Goal: Task Accomplishment & Management: Manage account settings

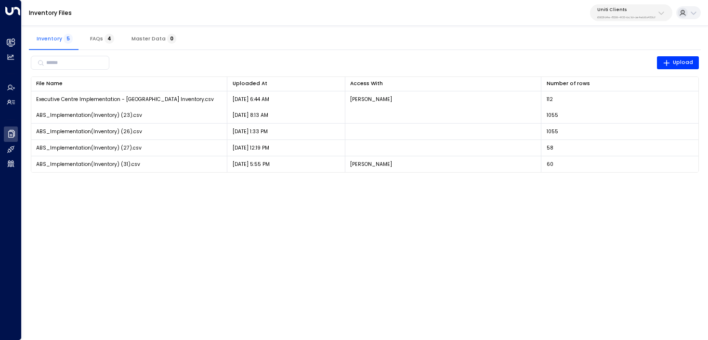
click at [629, 17] on p "6902fd4e-8299-4f33-bc1d-ae4eb0a453cf" at bounding box center [626, 17] width 58 height 4
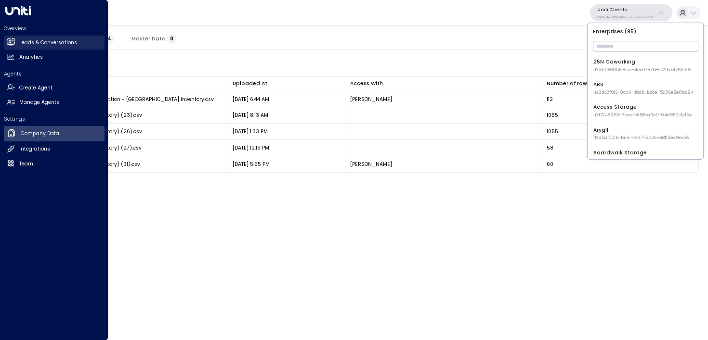
click at [9, 41] on icon at bounding box center [11, 42] width 6 height 8
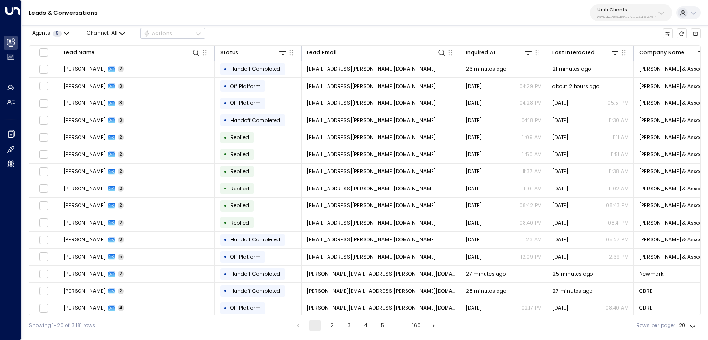
click at [614, 15] on p "6902fd4e-8299-4f33-bc1d-ae4eb0a453cf" at bounding box center [626, 17] width 58 height 4
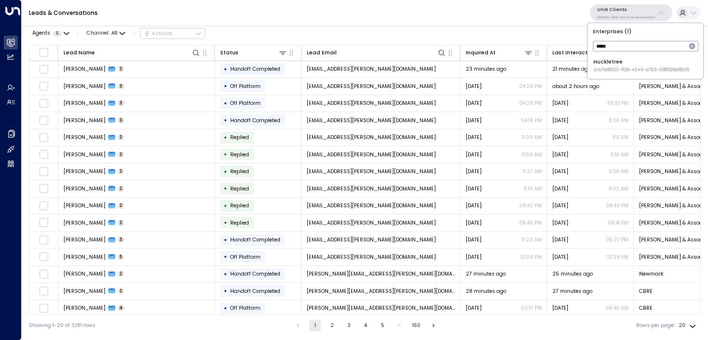
type input "*****"
click at [612, 58] on li "Huckletree ID: b7af8320-f128-4349-a726-f388528d82b5" at bounding box center [645, 65] width 110 height 21
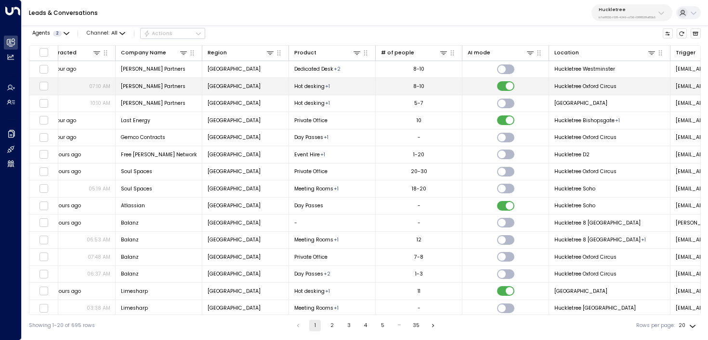
scroll to position [0, 516]
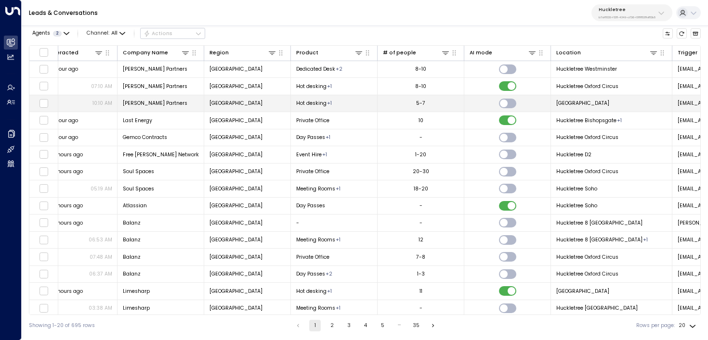
click at [175, 105] on td "[PERSON_NAME] Partners" at bounding box center [161, 103] width 87 height 17
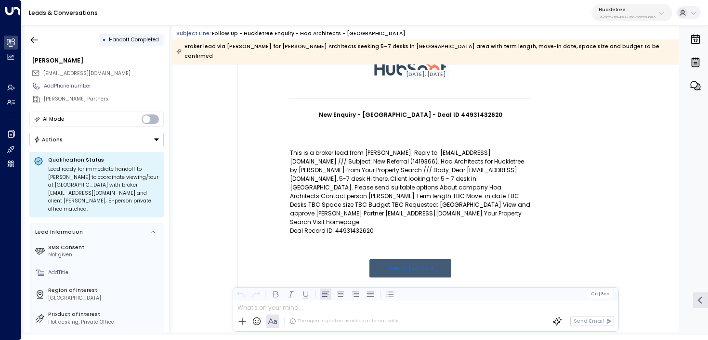
scroll to position [79, 0]
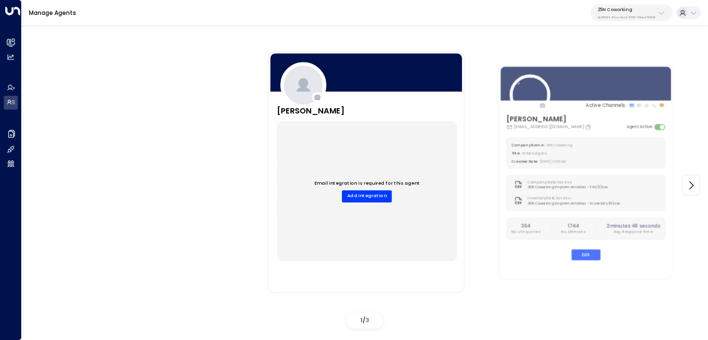
click at [605, 13] on div "25N Coworking 3b9800f4-81ca-4ec0-8758-72fbe4763f36" at bounding box center [627, 13] width 58 height 13
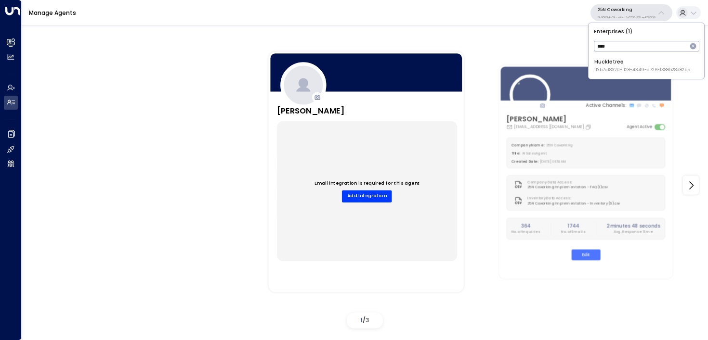
type input "****"
click at [609, 67] on span "ID: b7af8320-f128-4349-a726-f388528d82b5" at bounding box center [642, 70] width 96 height 7
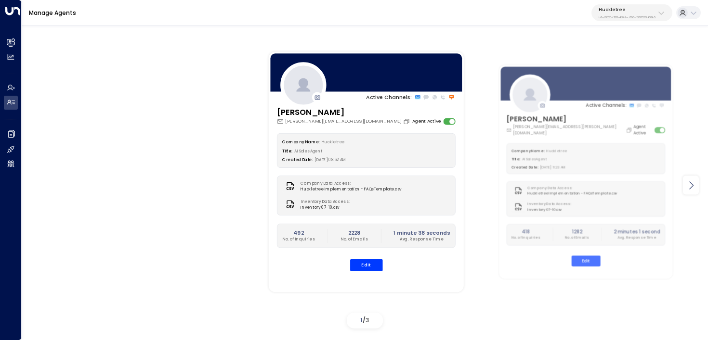
click at [689, 188] on icon at bounding box center [691, 186] width 12 height 12
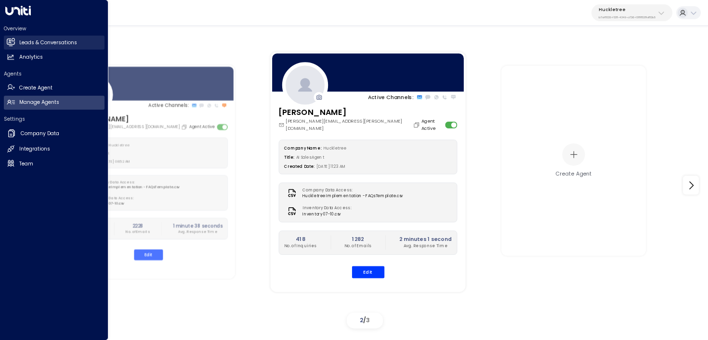
click at [24, 41] on h2 "Leads & Conversations" at bounding box center [48, 43] width 58 height 8
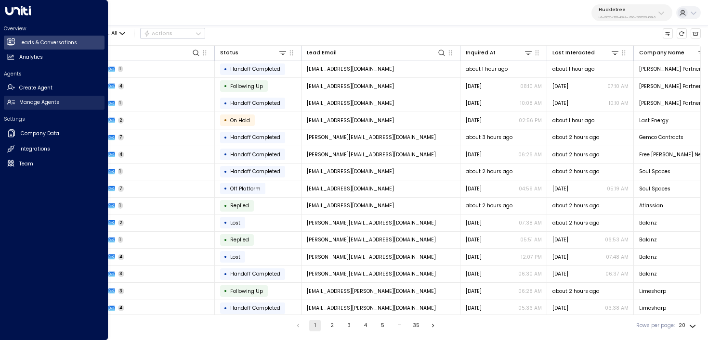
click at [45, 99] on h2 "Manage Agents" at bounding box center [39, 103] width 40 height 8
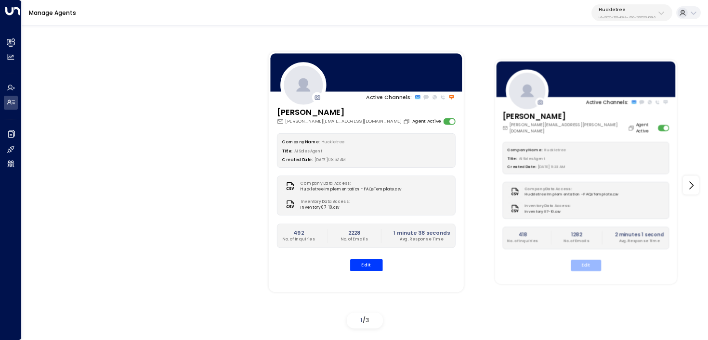
click at [585, 261] on button "Edit" at bounding box center [586, 265] width 30 height 11
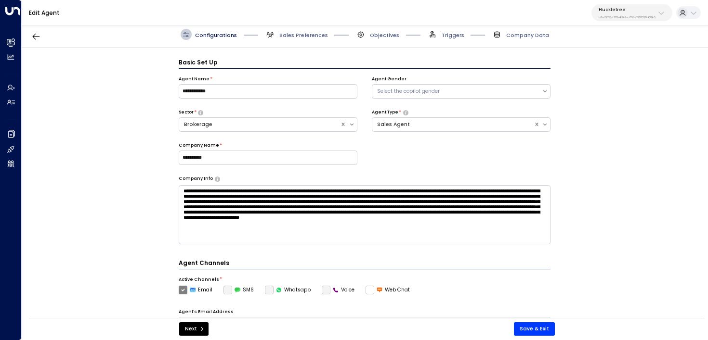
scroll to position [11, 0]
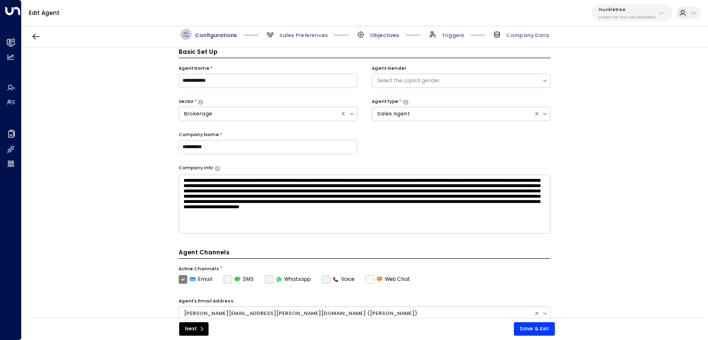
click at [395, 36] on span "Objectives" at bounding box center [384, 35] width 29 height 7
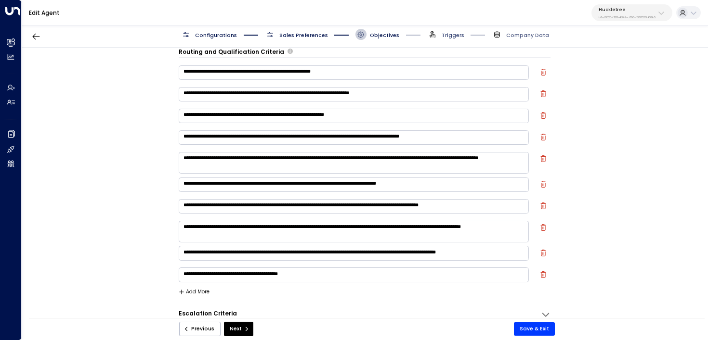
click at [448, 34] on span "Triggers" at bounding box center [453, 35] width 23 height 7
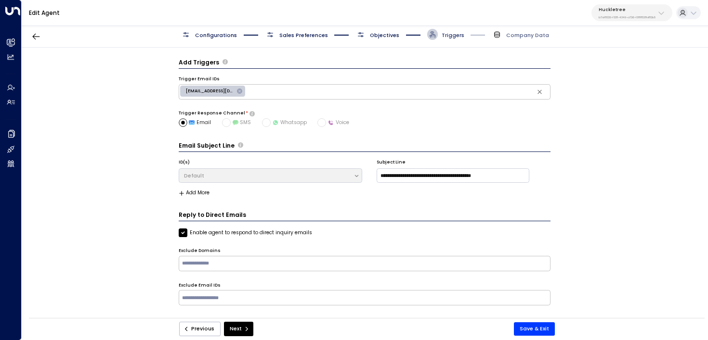
scroll to position [0, 0]
click at [369, 34] on span "Objectives" at bounding box center [377, 34] width 44 height 11
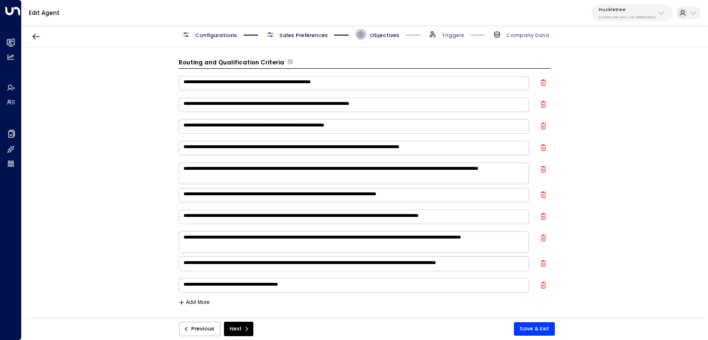
scroll to position [11, 0]
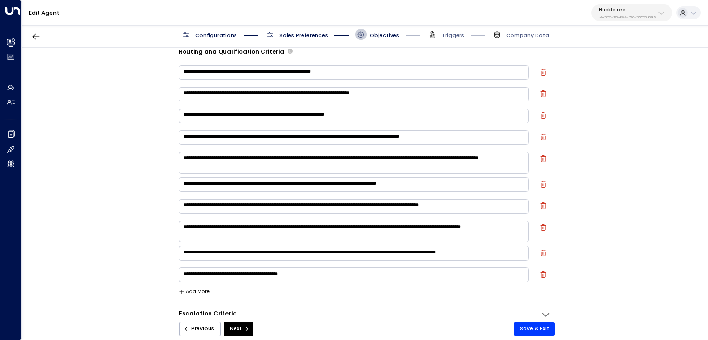
click at [309, 28] on div "Configurations Sales Preferences Objectives Triggers Company Data" at bounding box center [365, 35] width 686 height 26
click at [292, 30] on span "Sales Preferences" at bounding box center [296, 34] width 63 height 11
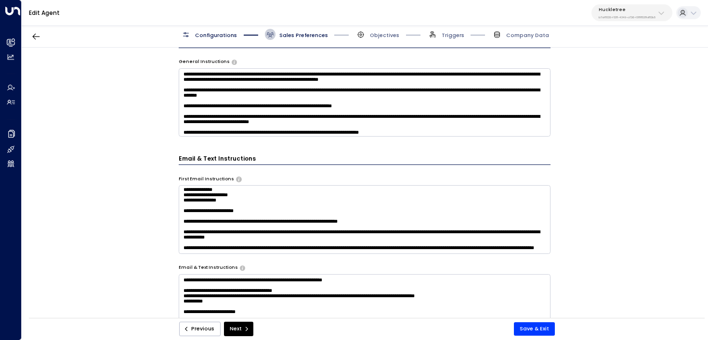
scroll to position [693, 0]
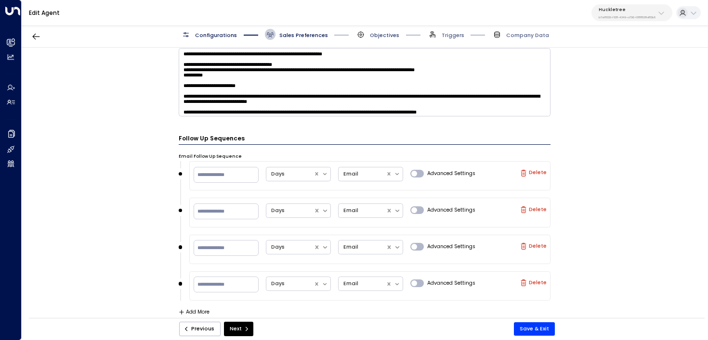
click at [378, 35] on span "Objectives" at bounding box center [384, 35] width 29 height 7
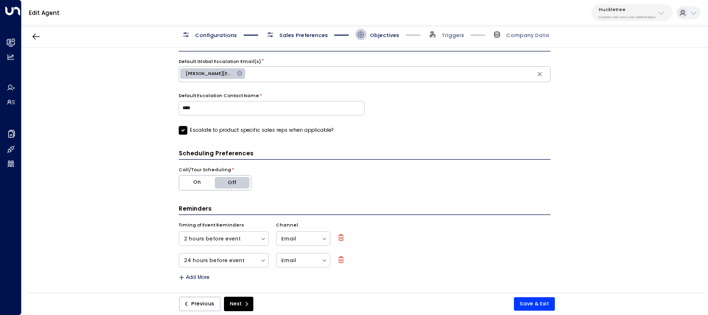
scroll to position [435, 0]
click at [194, 183] on button "On" at bounding box center [197, 183] width 36 height 14
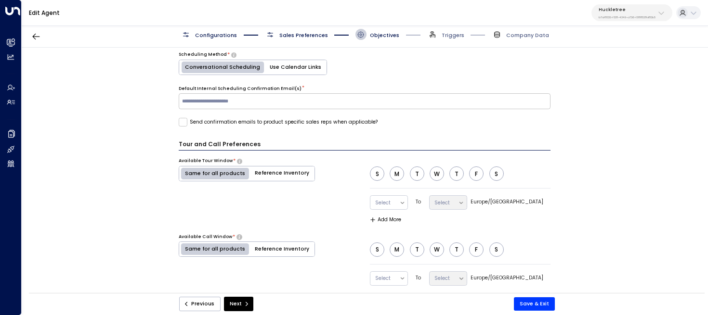
scroll to position [575, 0]
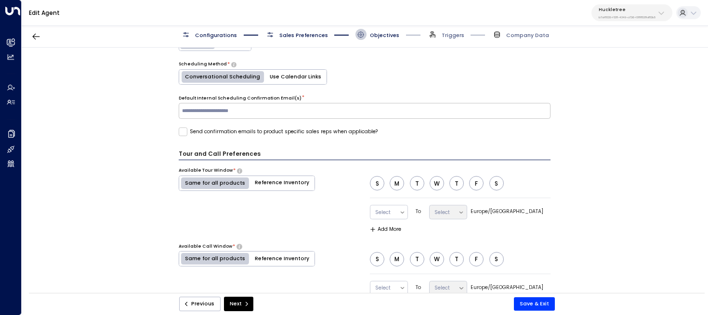
click at [261, 131] on label "Send confirmation emails to product specific sales reps when applicable?" at bounding box center [278, 132] width 199 height 9
click at [276, 131] on label "Send confirmation emails to product specific sales reps when applicable?" at bounding box center [278, 132] width 199 height 9
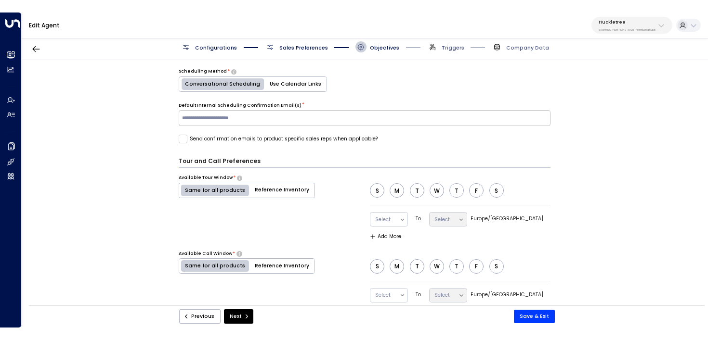
scroll to position [580, 0]
